Goal: Navigation & Orientation: Understand site structure

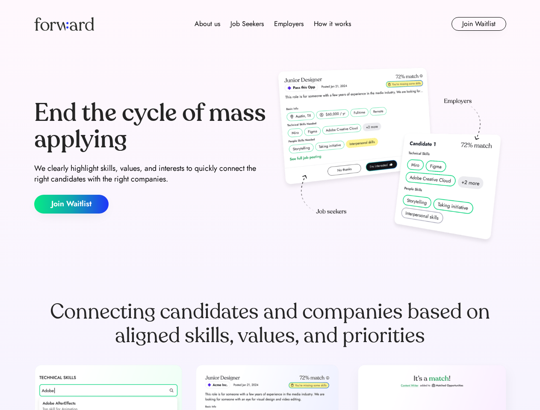
click at [270, 205] on div "End the cycle of mass applying We clearly highlight skills, values, and interes…" at bounding box center [270, 157] width 472 height 184
click at [270, 24] on div "About us Job Seekers Employers How it works" at bounding box center [272, 24] width 337 height 10
click at [64, 24] on img at bounding box center [64, 24] width 60 height 14
click at [273, 24] on div "About us Job Seekers Employers How it works" at bounding box center [272, 24] width 337 height 10
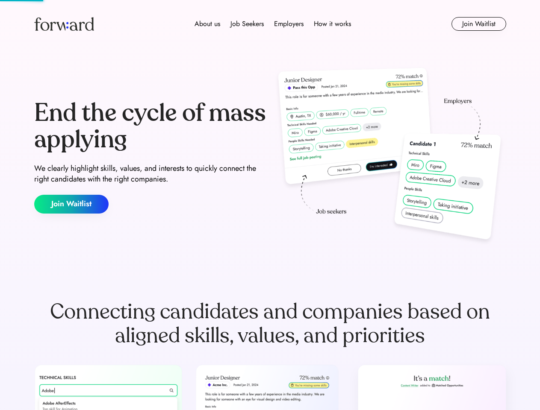
click at [207, 24] on div "About us" at bounding box center [207, 24] width 26 height 10
click at [247, 24] on div "Job Seekers" at bounding box center [246, 24] width 33 height 10
click at [288, 24] on div "Employers" at bounding box center [288, 24] width 29 height 10
click at [332, 24] on div "How it works" at bounding box center [332, 24] width 37 height 10
click at [478, 24] on button "Join Waitlist" at bounding box center [478, 24] width 55 height 14
